Goal: Find specific page/section: Find specific page/section

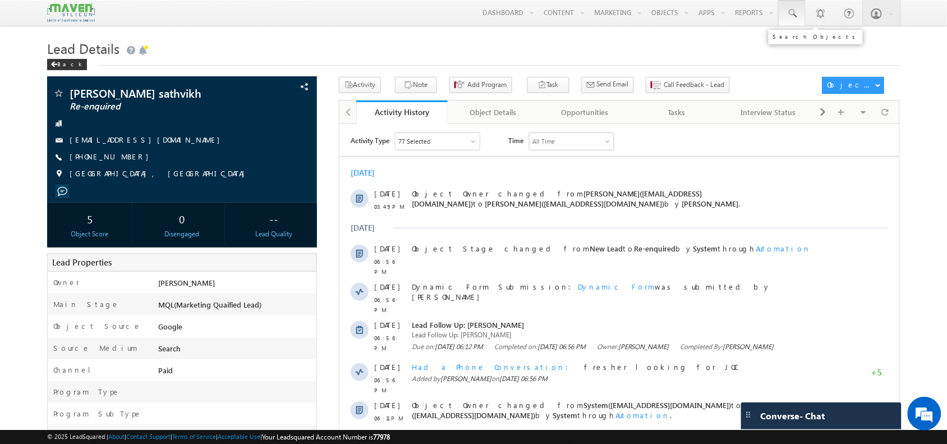
click at [796, 17] on span at bounding box center [792, 13] width 11 height 11
paste input "[PHONE_NUMBER]"
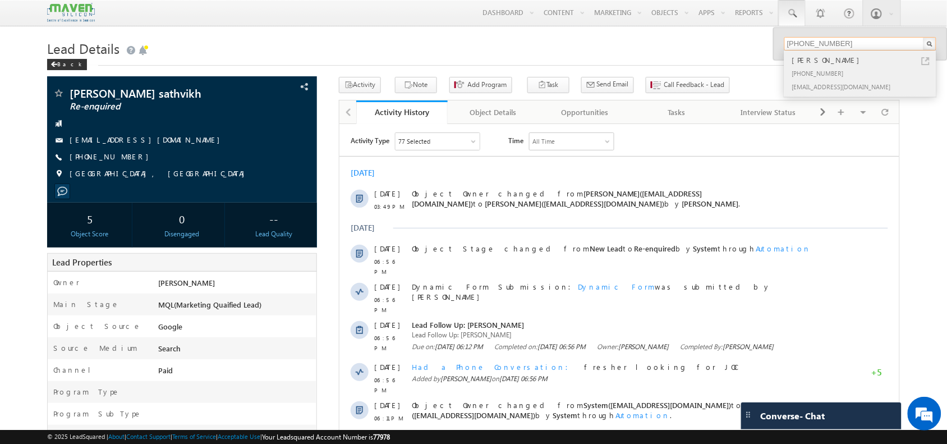
type input "[PHONE_NUMBER]"
click at [810, 57] on div "[PERSON_NAME]" at bounding box center [865, 60] width 150 height 12
